Goal: Check status: Check status

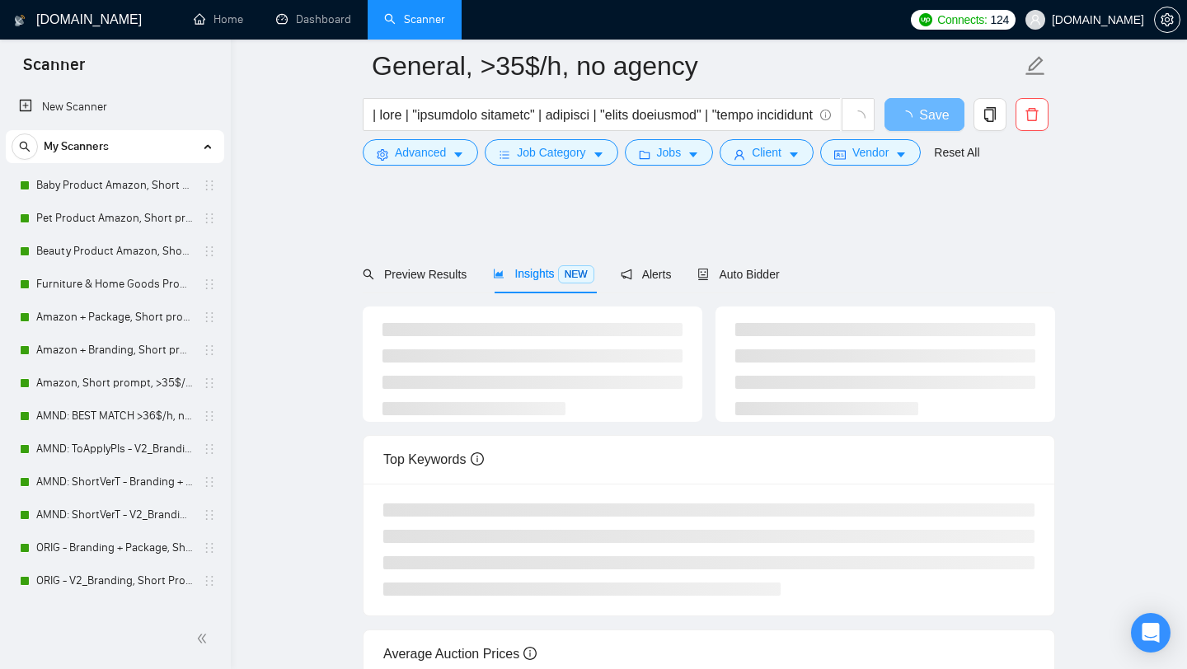
scroll to position [78, 0]
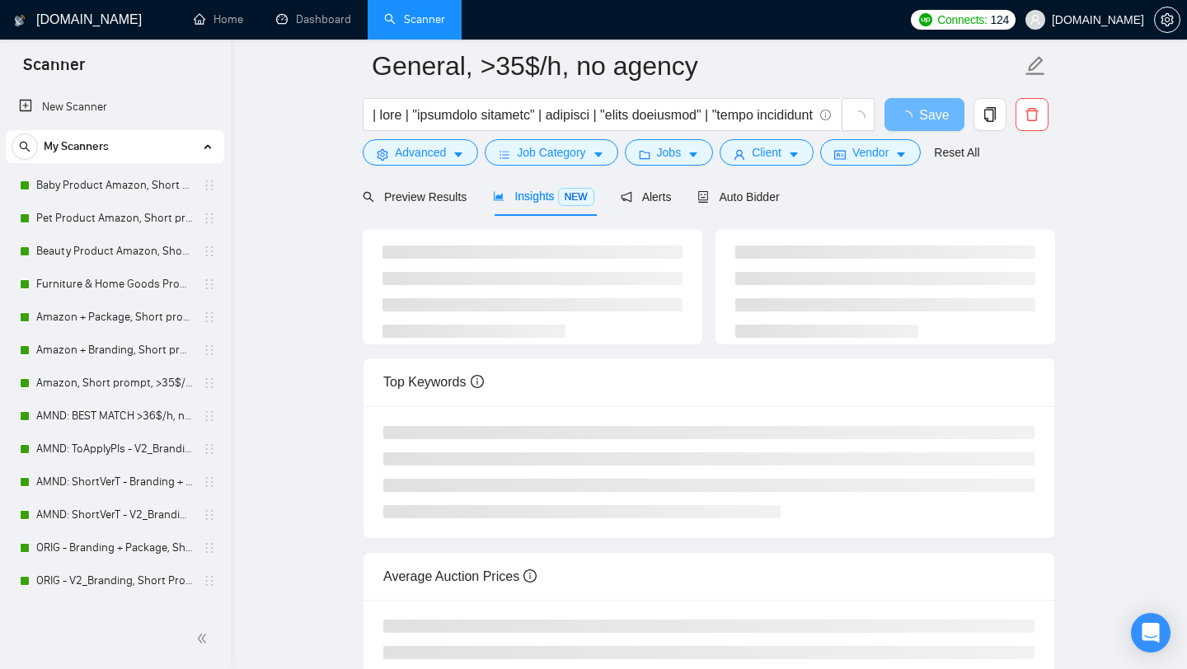
click at [1111, 20] on span "[DOMAIN_NAME]" at bounding box center [1098, 20] width 92 height 0
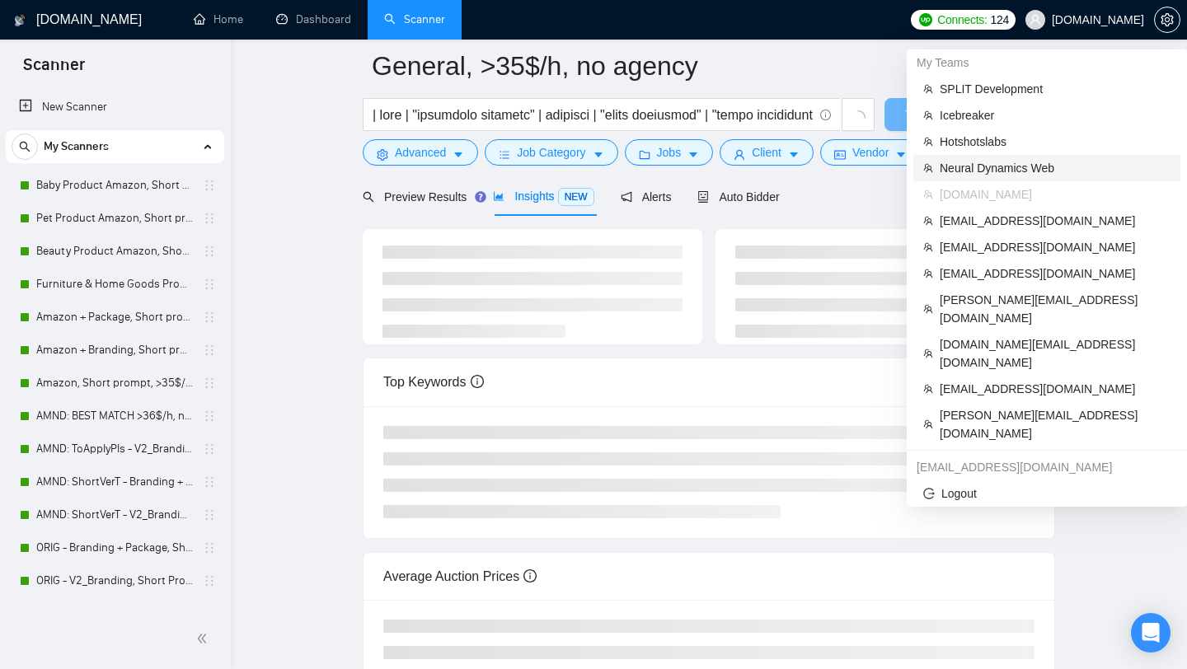
click at [1050, 167] on span "Neural Dynamics Web" at bounding box center [1055, 168] width 231 height 18
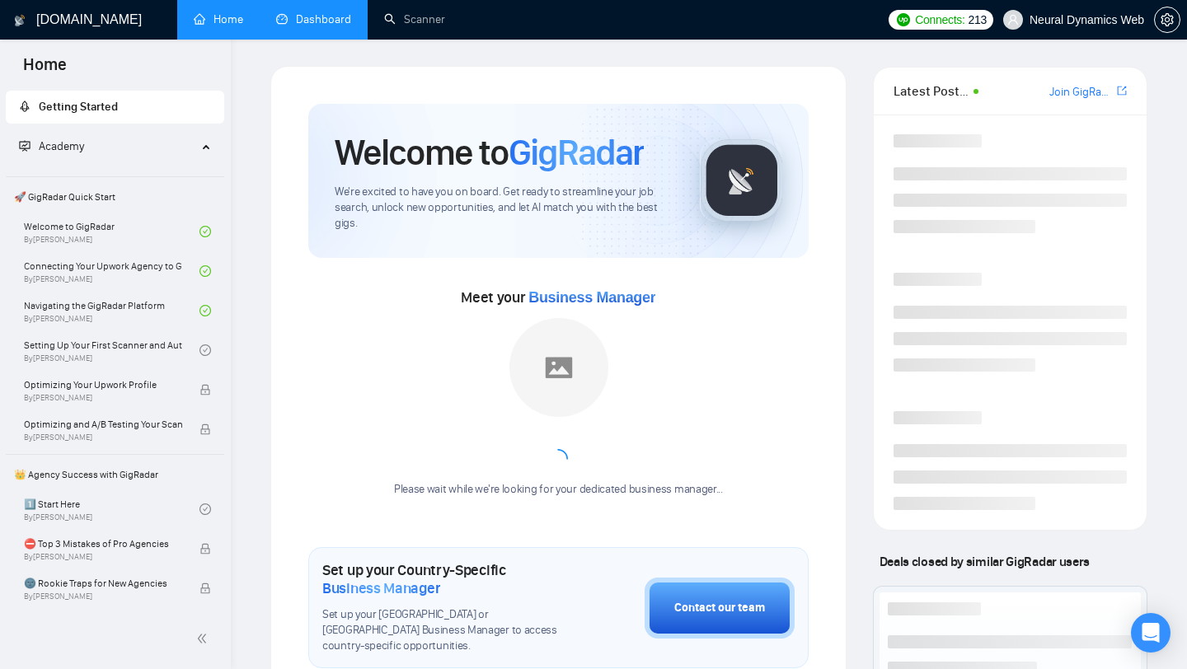
click at [298, 23] on link "Dashboard" at bounding box center [313, 19] width 75 height 14
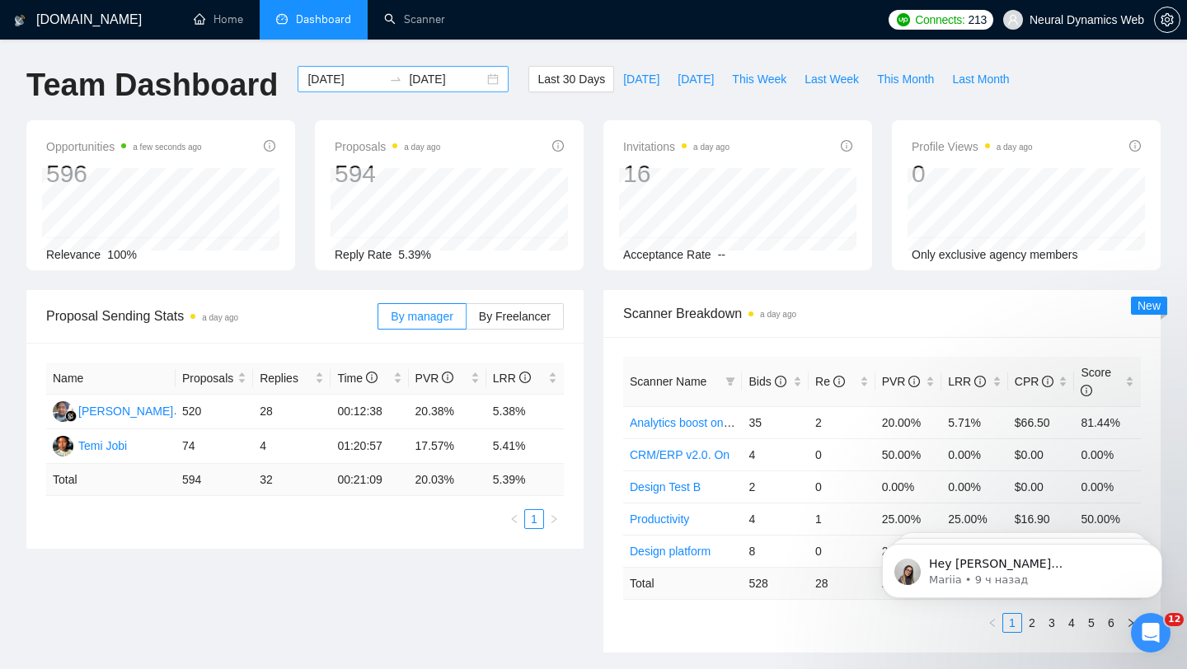
click at [481, 87] on div "[DATE] [DATE]" at bounding box center [403, 79] width 211 height 26
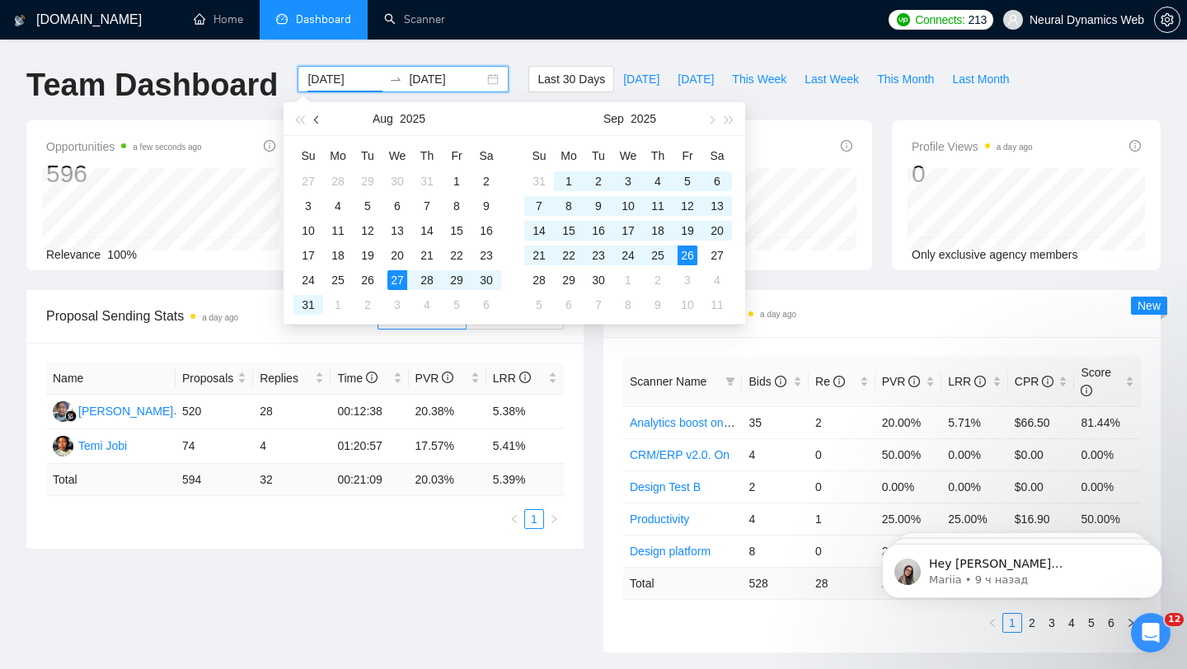
click at [310, 120] on button "button" at bounding box center [317, 118] width 18 height 33
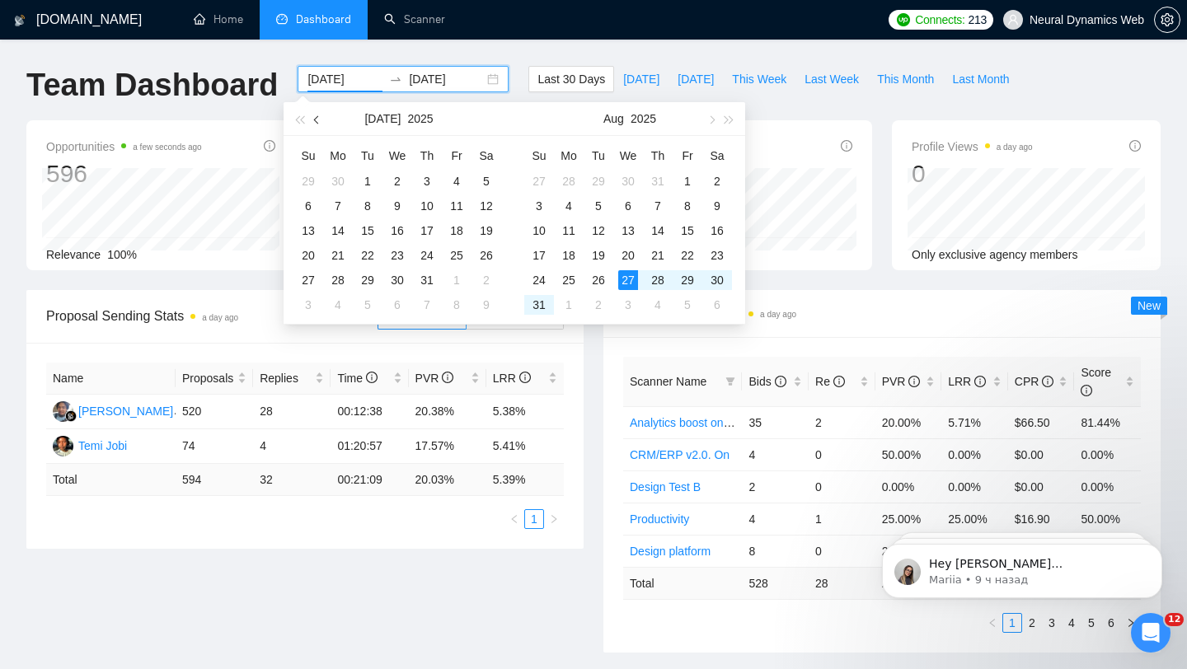
click at [314, 120] on button "button" at bounding box center [317, 118] width 18 height 33
click at [314, 122] on button "button" at bounding box center [317, 118] width 18 height 33
type input "[DATE]"
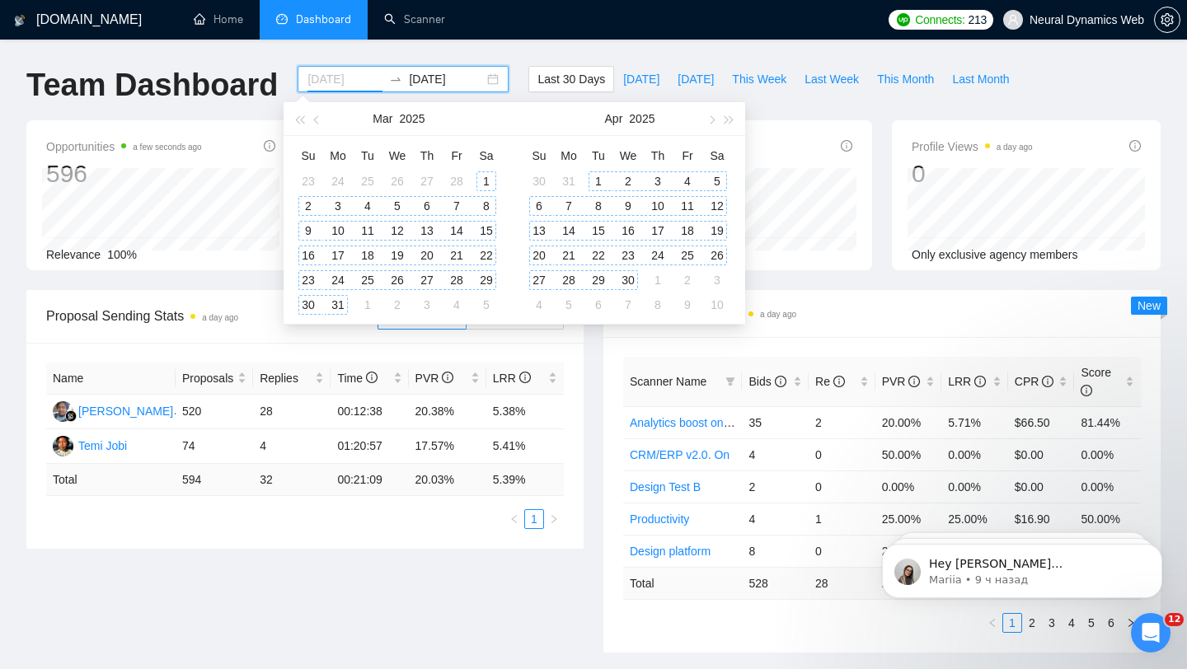
click at [486, 181] on div "1" at bounding box center [487, 181] width 20 height 20
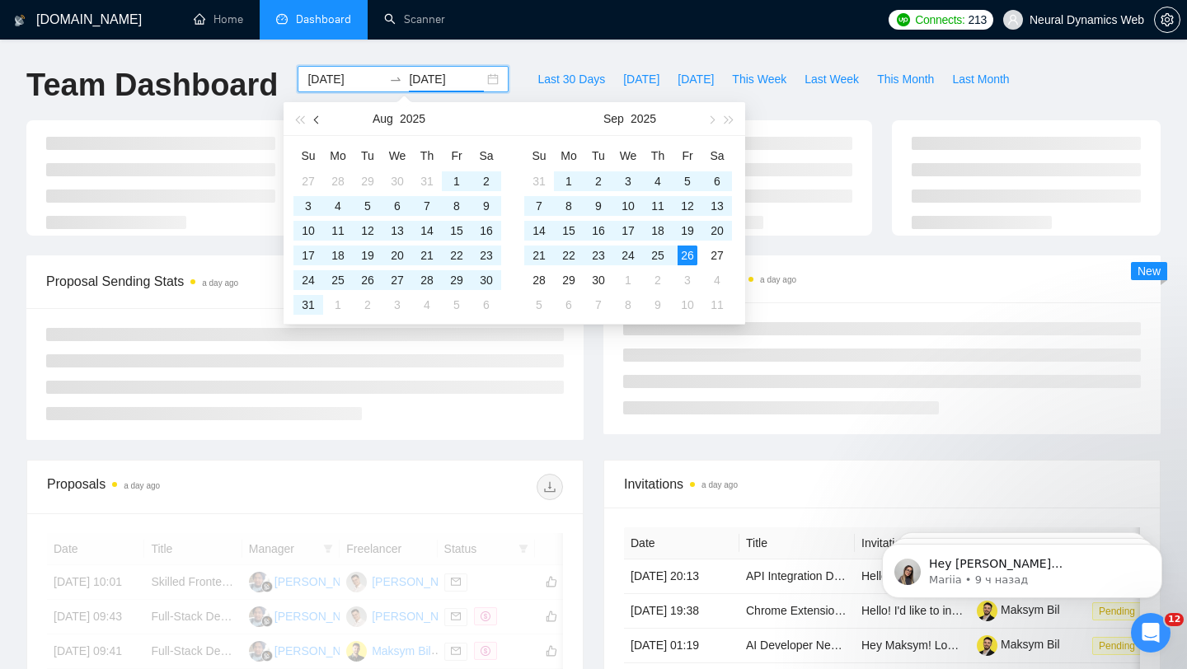
click at [321, 112] on button "button" at bounding box center [317, 118] width 18 height 33
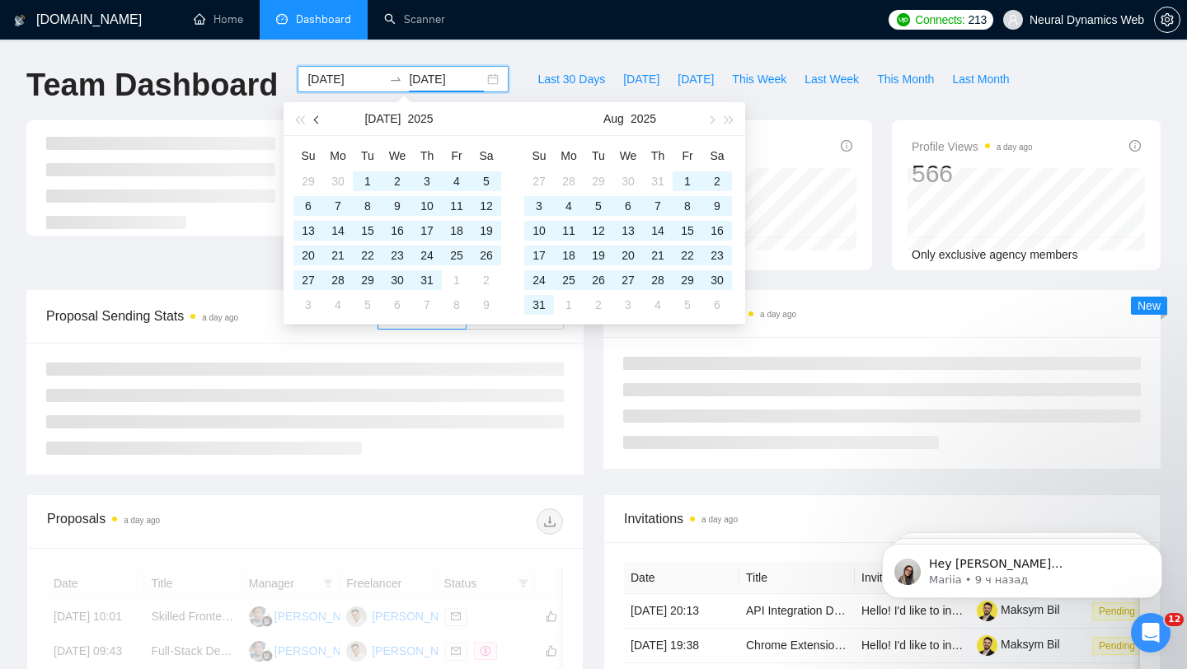
click at [321, 112] on button "button" at bounding box center [317, 118] width 18 height 33
click at [322, 116] on button "button" at bounding box center [317, 118] width 18 height 33
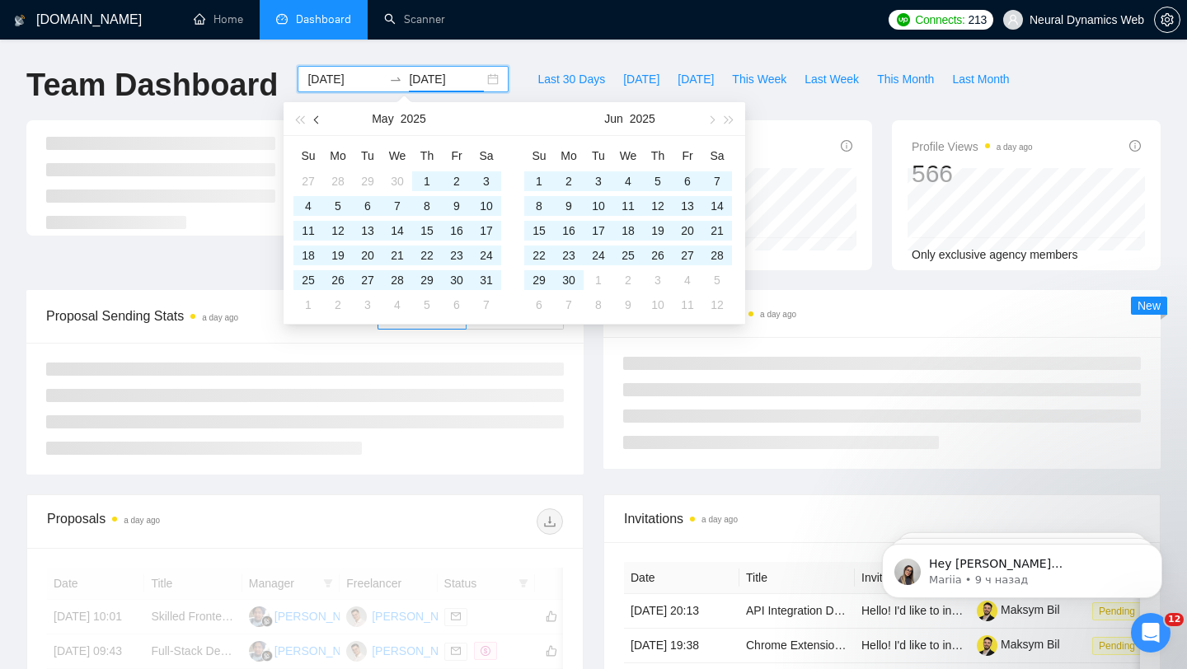
click at [321, 116] on button "button" at bounding box center [317, 118] width 18 height 33
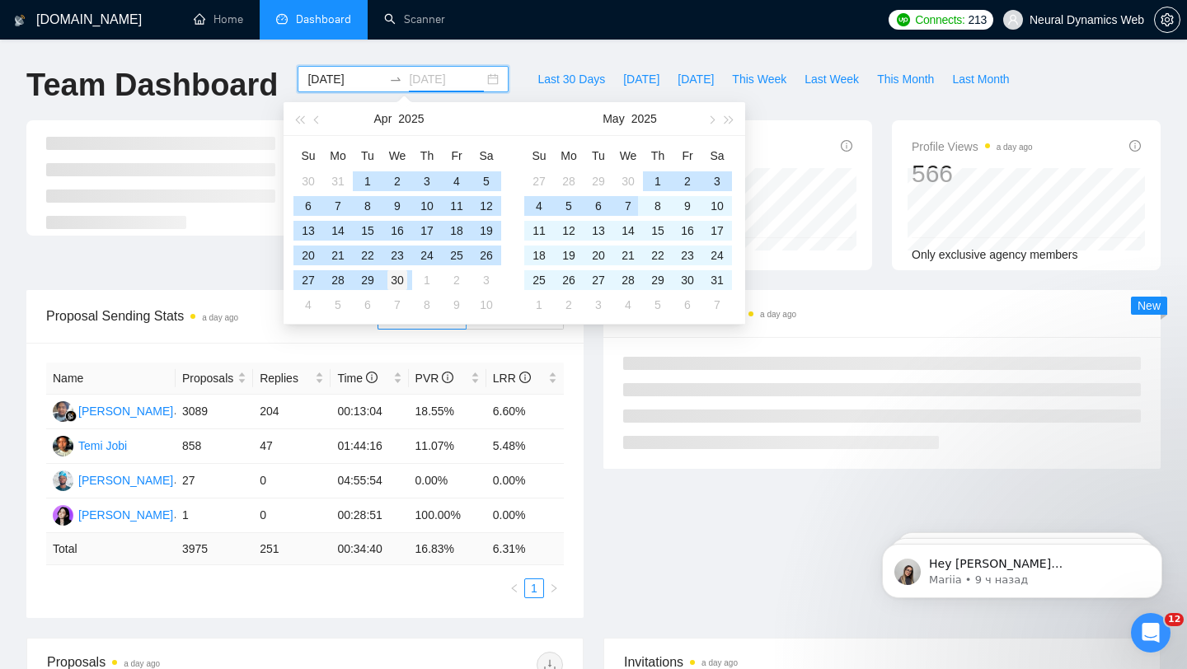
type input "[DATE]"
click at [400, 278] on div "30" at bounding box center [398, 280] width 20 height 20
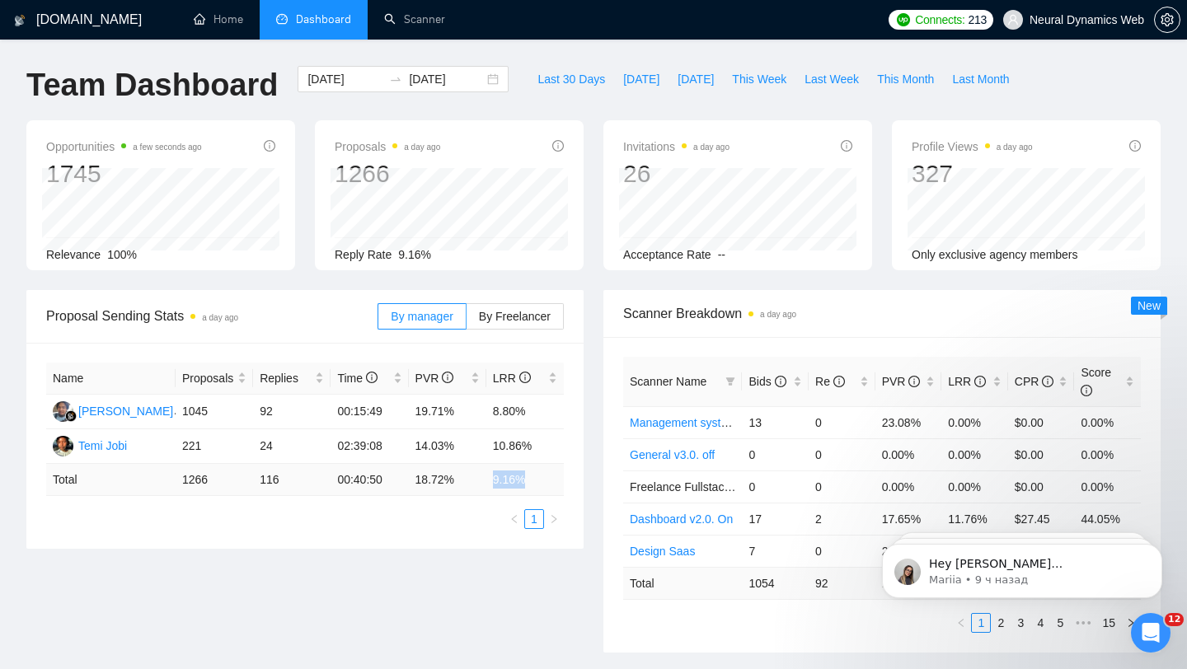
drag, startPoint x: 491, startPoint y: 484, endPoint x: 549, endPoint y: 484, distance: 57.7
click at [549, 485] on td "9.16 %" at bounding box center [525, 480] width 78 height 32
click at [483, 86] on div "[DATE] [DATE]" at bounding box center [403, 79] width 211 height 26
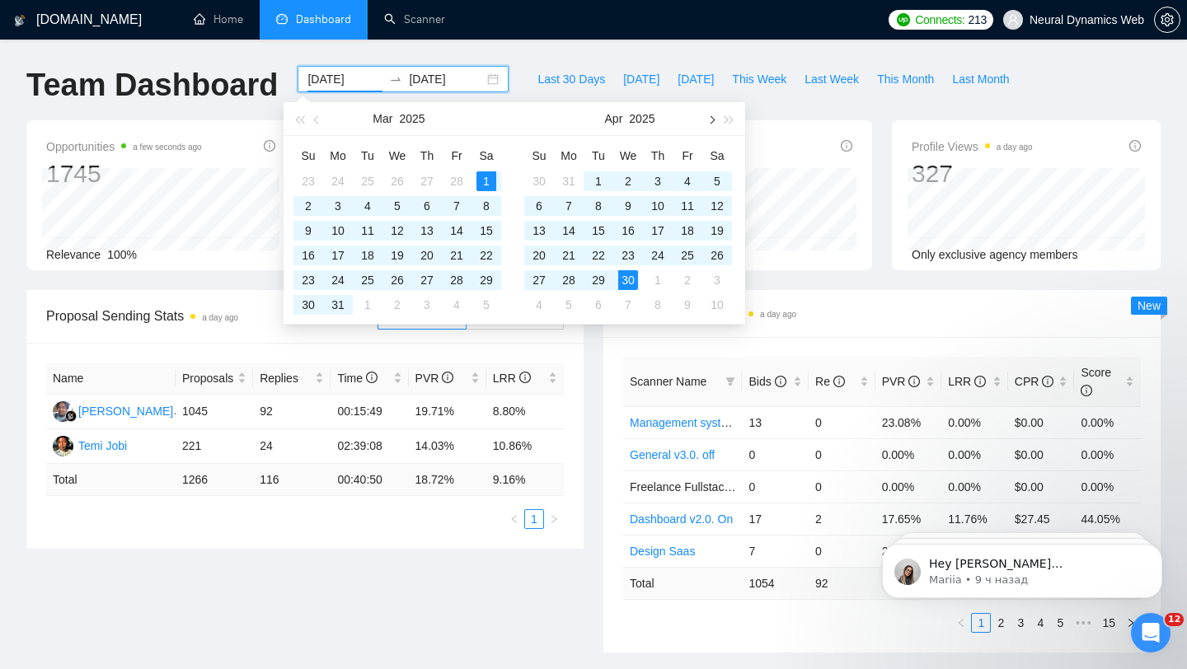
click at [710, 128] on button "button" at bounding box center [711, 118] width 18 height 33
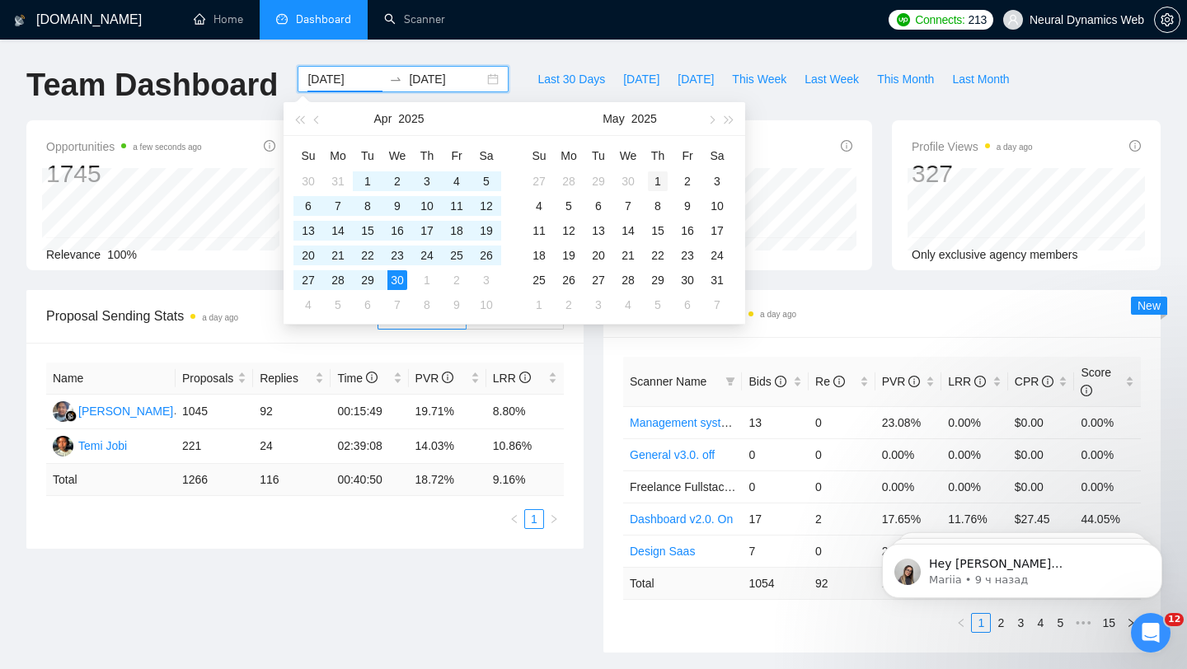
type input "[DATE]"
click at [655, 184] on div "1" at bounding box center [658, 181] width 20 height 20
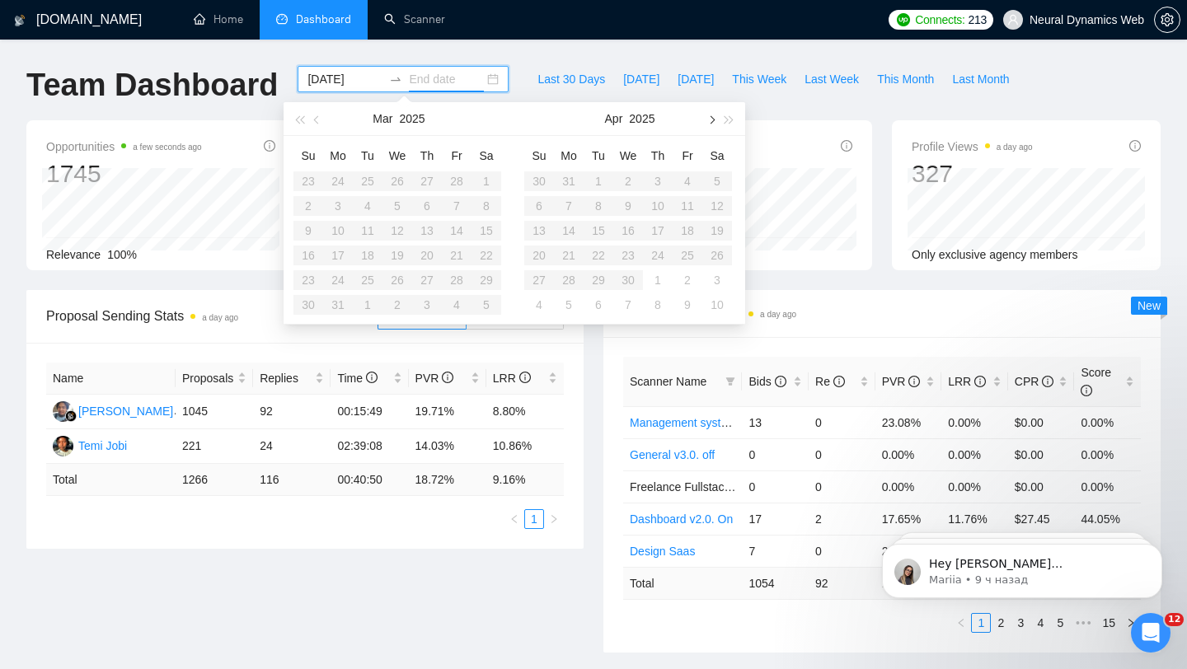
click at [715, 117] on button "button" at bounding box center [711, 118] width 18 height 33
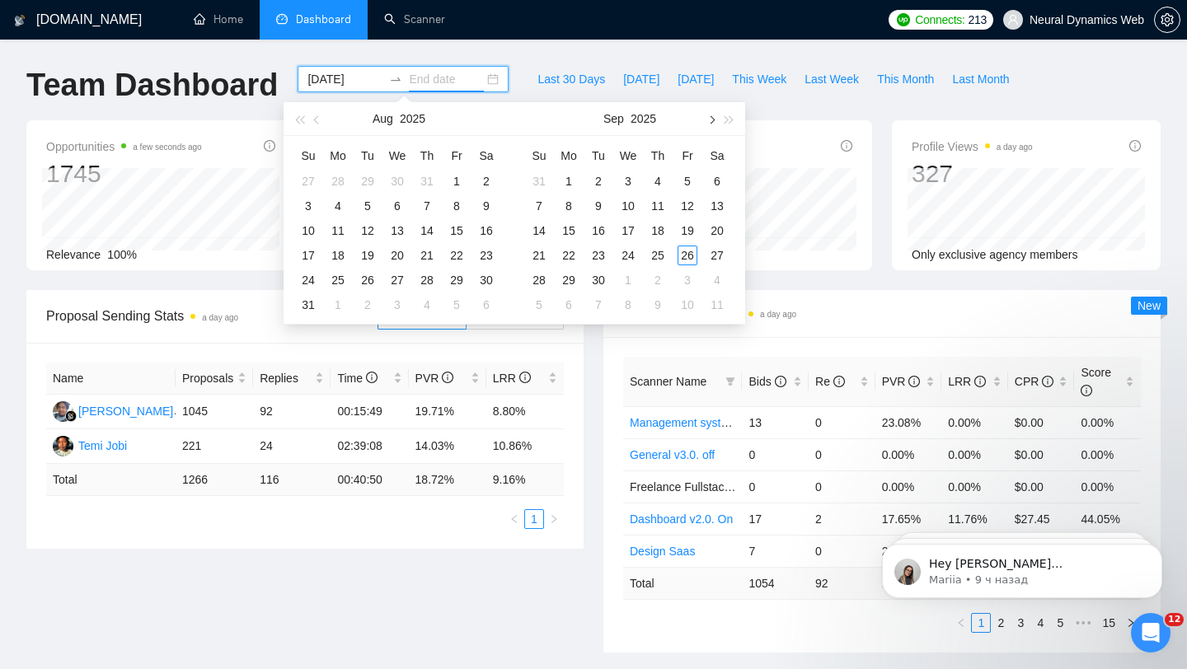
click at [715, 117] on button "button" at bounding box center [711, 118] width 18 height 33
type input "[DATE]"
click at [453, 258] on div "26" at bounding box center [457, 256] width 20 height 20
